Goal: Task Accomplishment & Management: Use online tool/utility

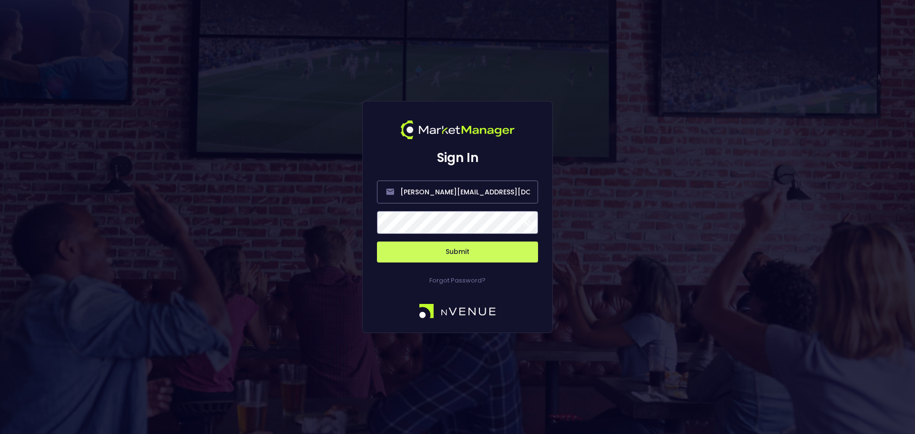
click at [480, 254] on button "Submit" at bounding box center [457, 252] width 161 height 21
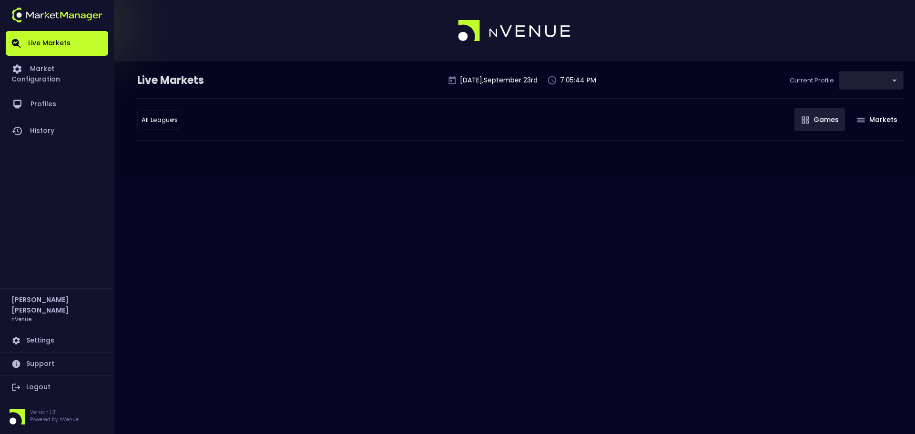
type input "0d810fa5-e353-4d9c-b11d-31f095cae871"
click at [493, 254] on div "Live Markets [DATE] 7:05:44 PM Current Profile ​ 0d810fa5-e353-4d9c-b11d-31f095…" at bounding box center [457, 217] width 915 height 434
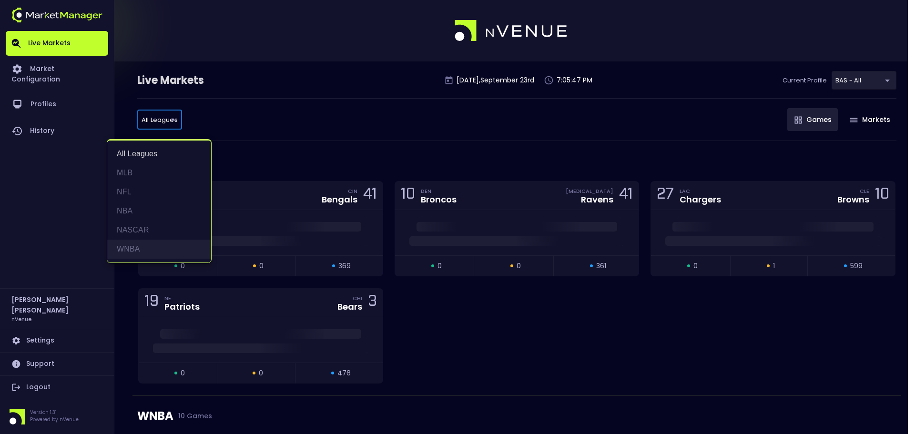
click at [158, 248] on li "WNBA" at bounding box center [159, 249] width 104 height 19
type input "WNBA"
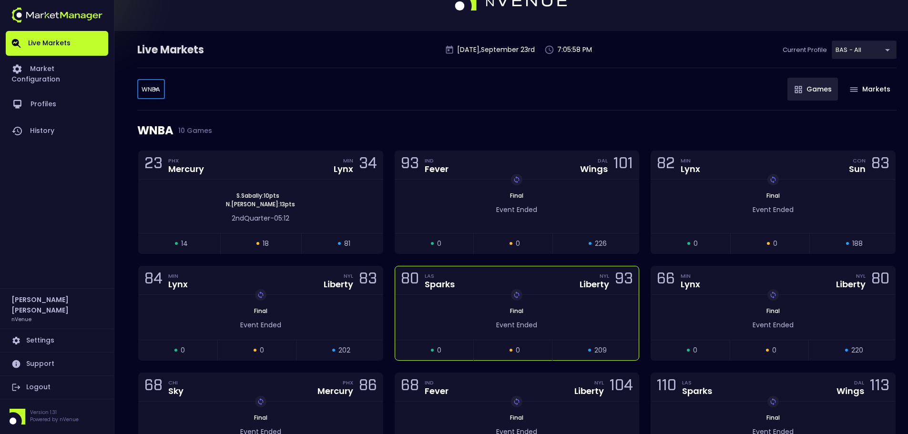
scroll to position [48, 0]
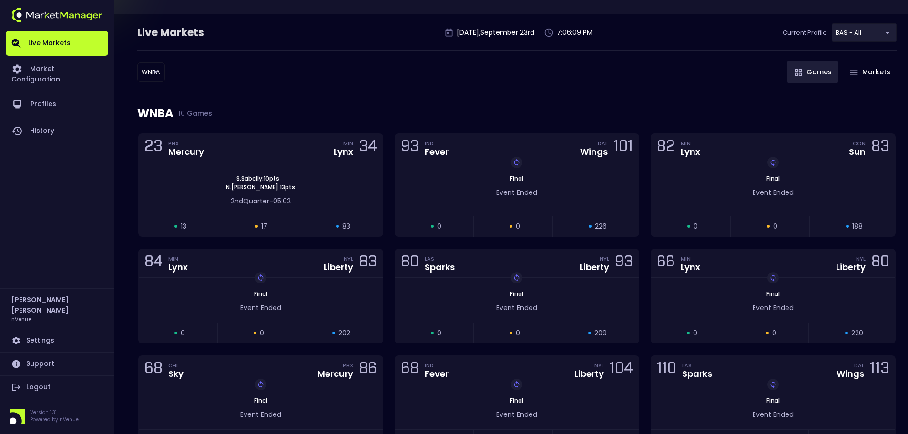
click at [749, 90] on div "WNBA WNBA ​ Games Markets" at bounding box center [516, 72] width 759 height 43
click at [311, 194] on div "2nd Quarter - 05:02" at bounding box center [261, 199] width 244 height 15
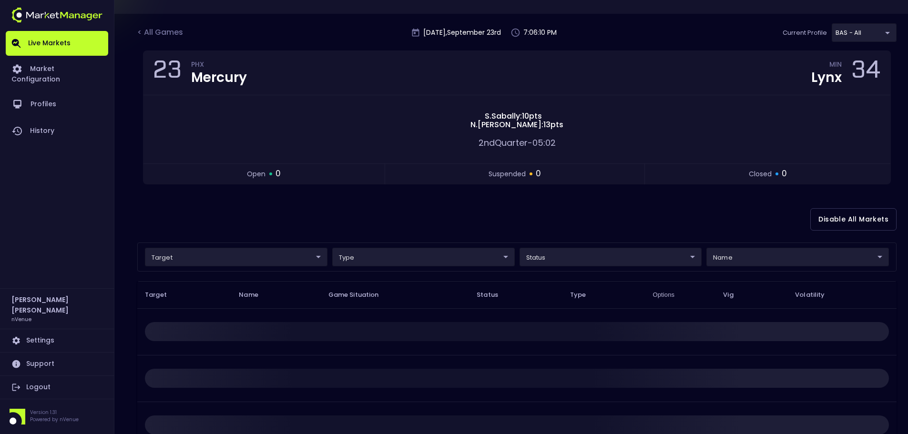
scroll to position [0, 0]
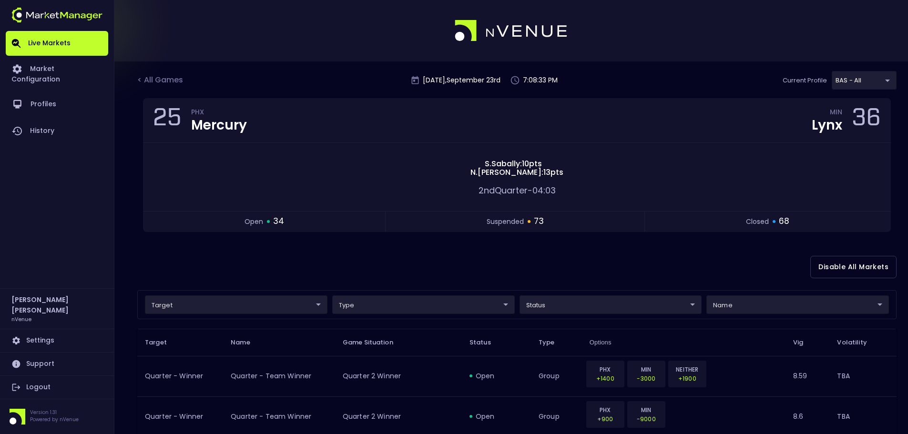
click at [788, 55] on div at bounding box center [454, 30] width 908 height 61
click at [181, 74] on div "< All Games" at bounding box center [161, 80] width 48 height 12
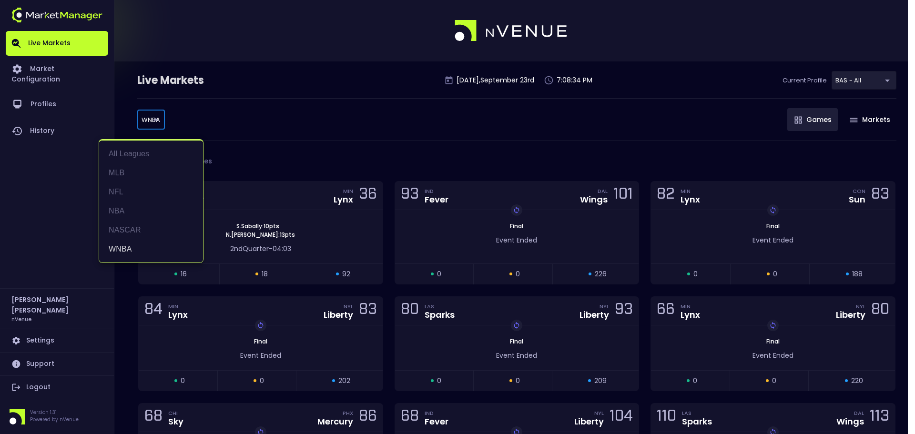
drag, startPoint x: 152, startPoint y: 111, endPoint x: 175, endPoint y: 129, distance: 30.2
click at [151, 112] on body "Live Markets Market Configuration Profiles History [PERSON_NAME] nVenue Setting…" at bounding box center [457, 326] width 915 height 653
drag, startPoint x: 142, startPoint y: 172, endPoint x: 220, endPoint y: 206, distance: 85.3
click at [142, 172] on li "MLB" at bounding box center [151, 172] width 104 height 19
type input "MLB"
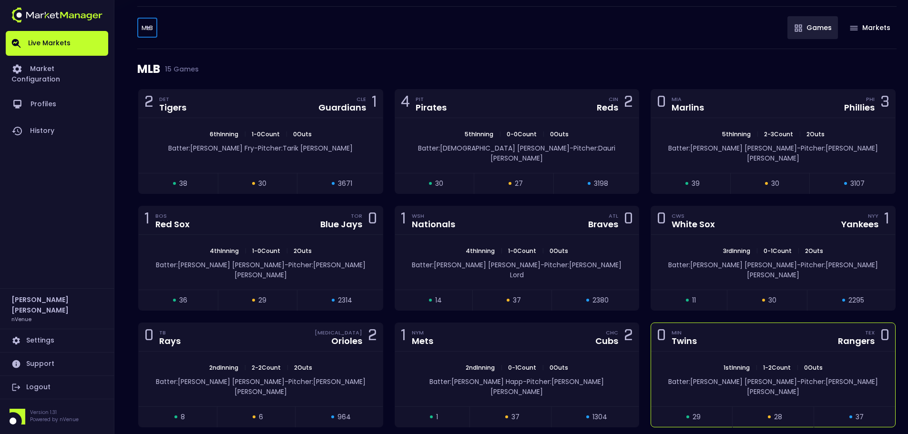
scroll to position [79, 0]
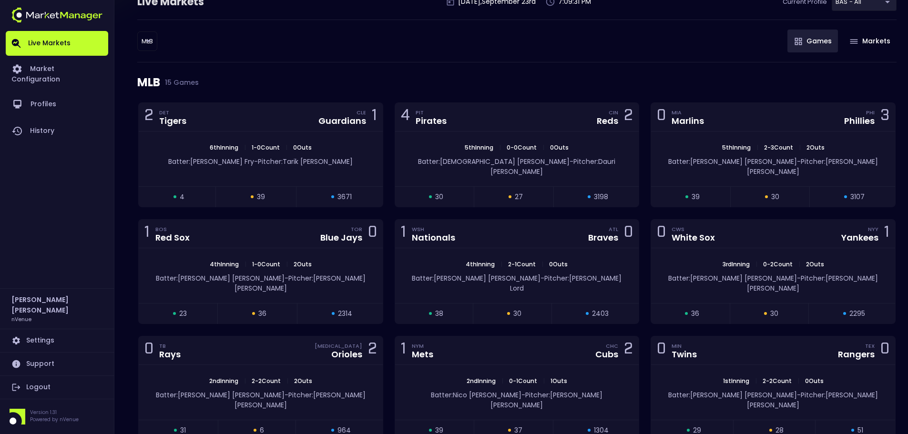
click at [835, 89] on div "MLB 15 Games" at bounding box center [516, 82] width 759 height 40
